Goal: Book appointment/travel/reservation

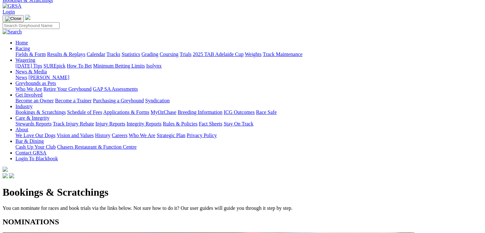
scroll to position [97, 0]
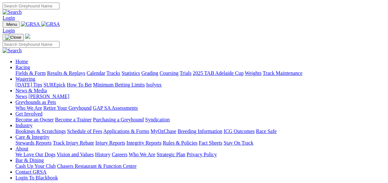
scroll to position [35, 0]
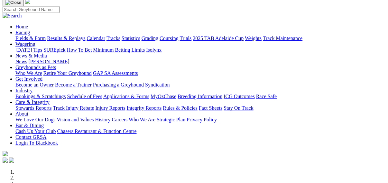
drag, startPoint x: 0, startPoint y: 0, endPoint x: 374, endPoint y: 80, distance: 382.7
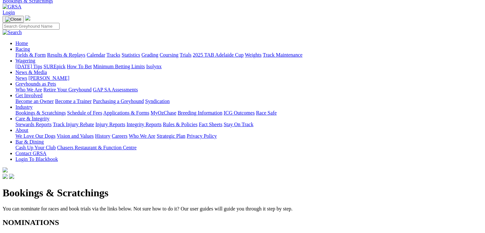
scroll to position [64, 0]
